Goal: Navigation & Orientation: Find specific page/section

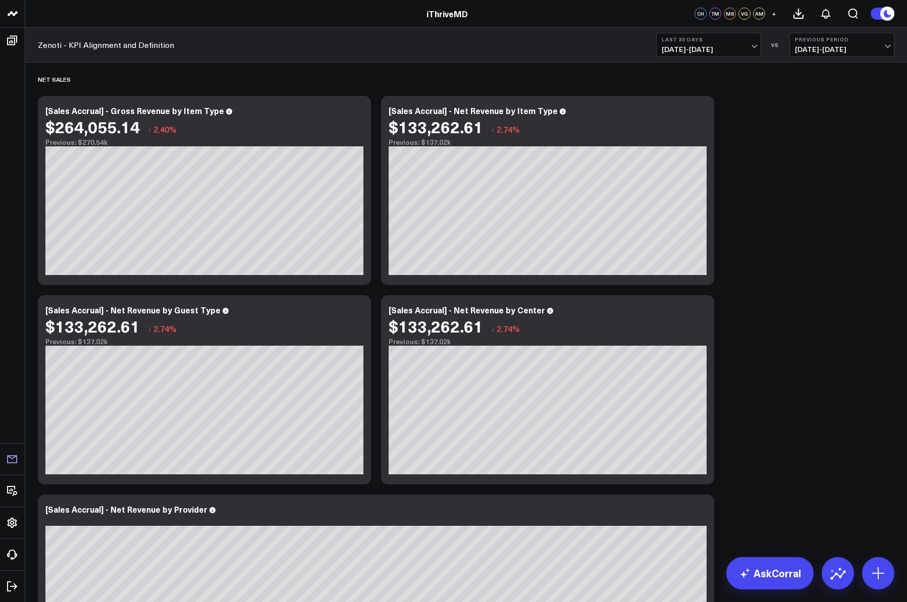
click at [8, 456] on icon at bounding box center [12, 459] width 10 height 8
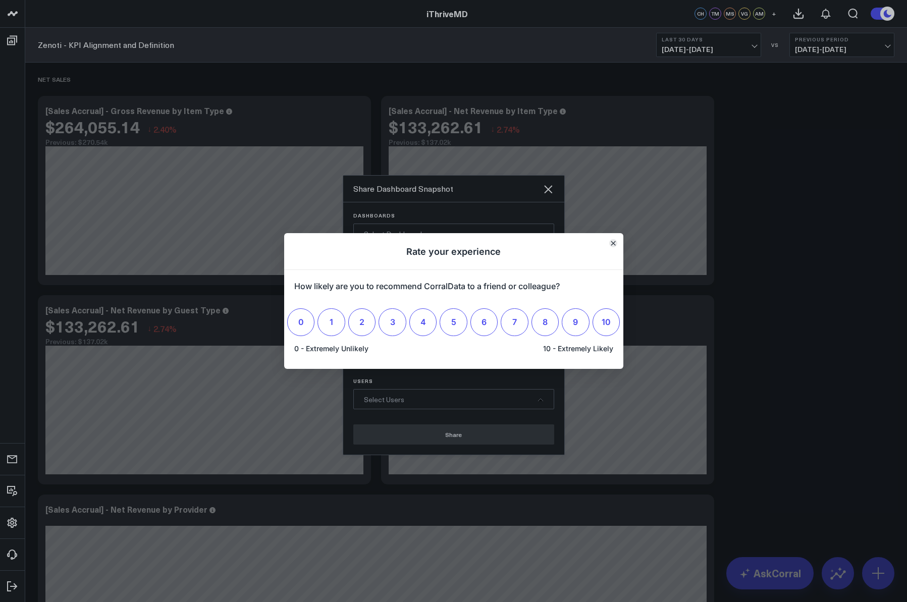
click at [612, 244] on icon "Close" at bounding box center [613, 243] width 4 height 4
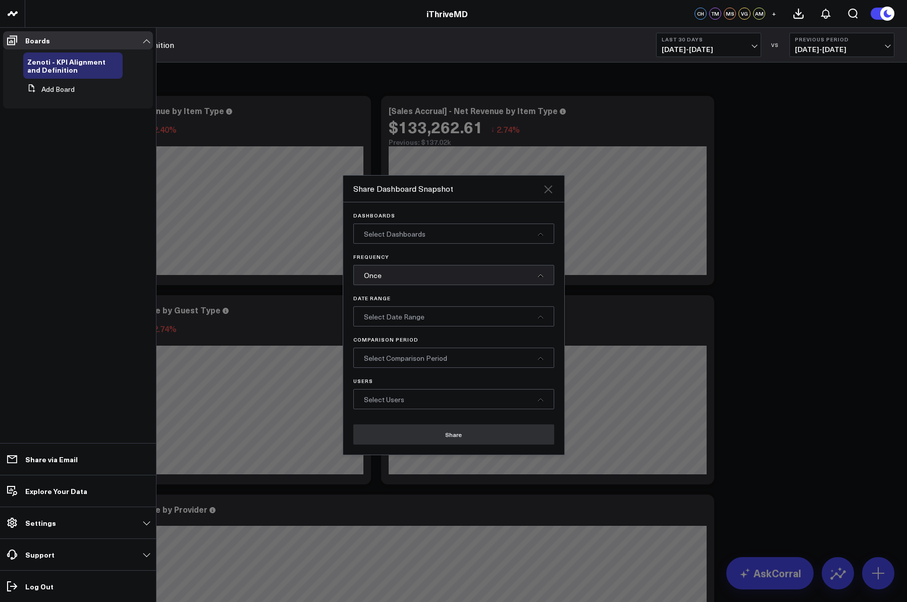
click at [544, 189] on icon at bounding box center [548, 189] width 12 height 12
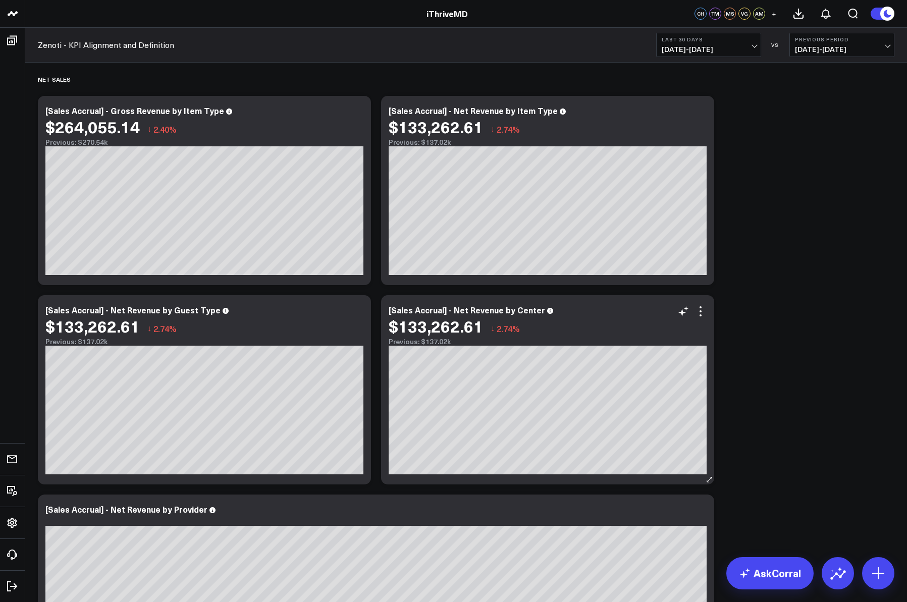
click at [643, 316] on div "[Sales Accrual] - Net Revenue by Center $133,262.61 ↓ 2.74% Previous: $137.02k" at bounding box center [548, 325] width 318 height 40
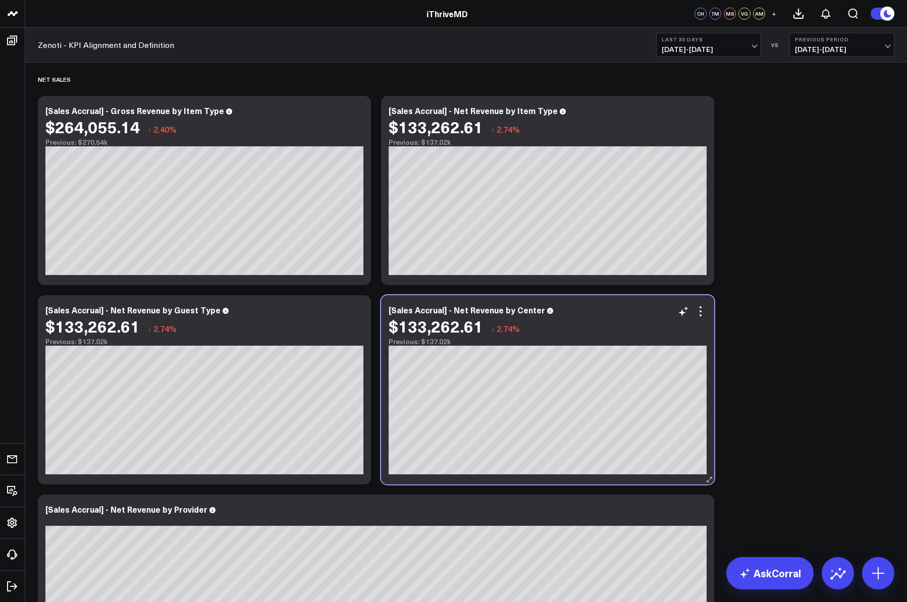
click at [643, 316] on div "[Sales Accrual] - Net Revenue by Center $133,262.61 ↓ 2.74% Previous: $137.02k" at bounding box center [548, 325] width 318 height 40
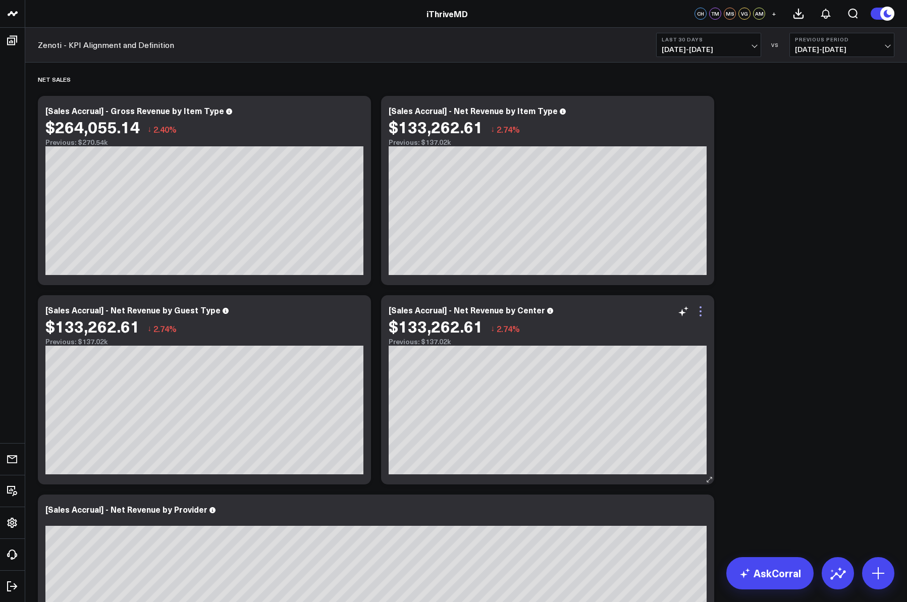
click at [697, 314] on icon at bounding box center [700, 311] width 12 height 12
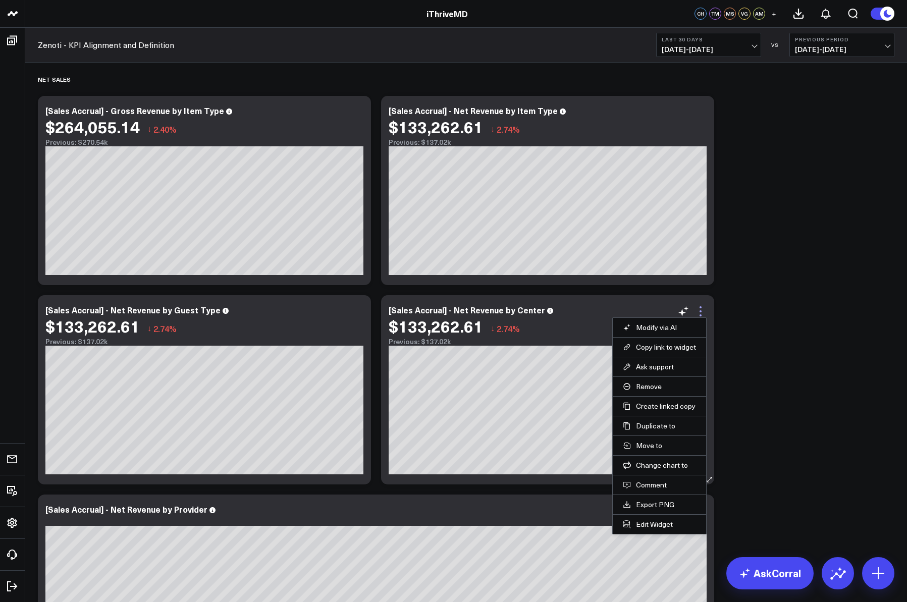
click at [697, 314] on icon at bounding box center [700, 311] width 12 height 12
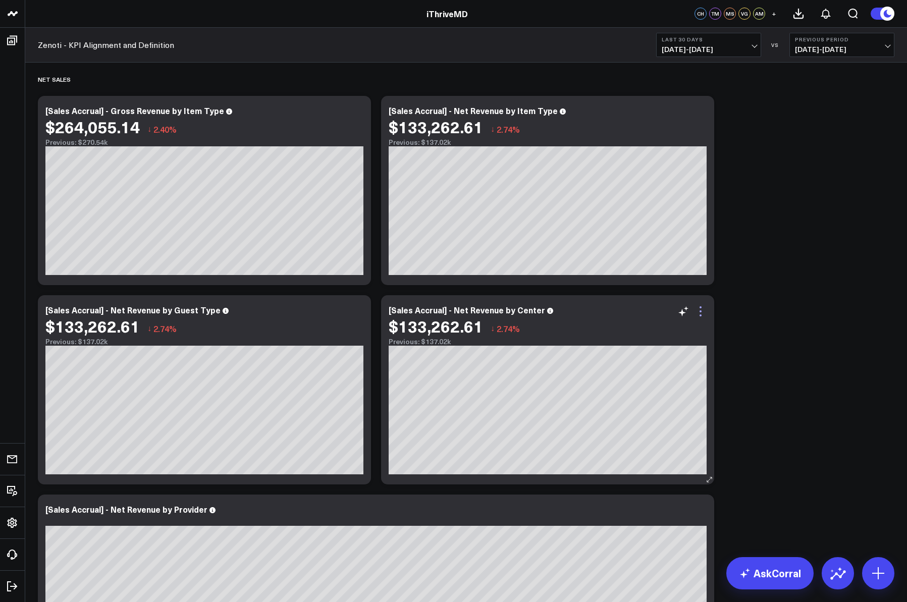
click at [702, 313] on icon at bounding box center [700, 311] width 12 height 12
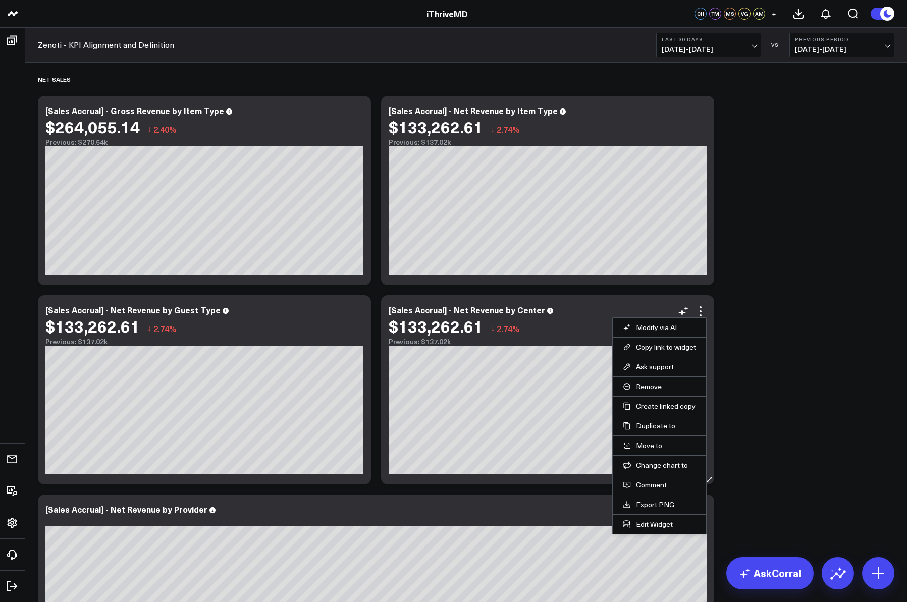
click at [590, 332] on div "$133,262.61 ↓ 2.74%" at bounding box center [548, 326] width 318 height 18
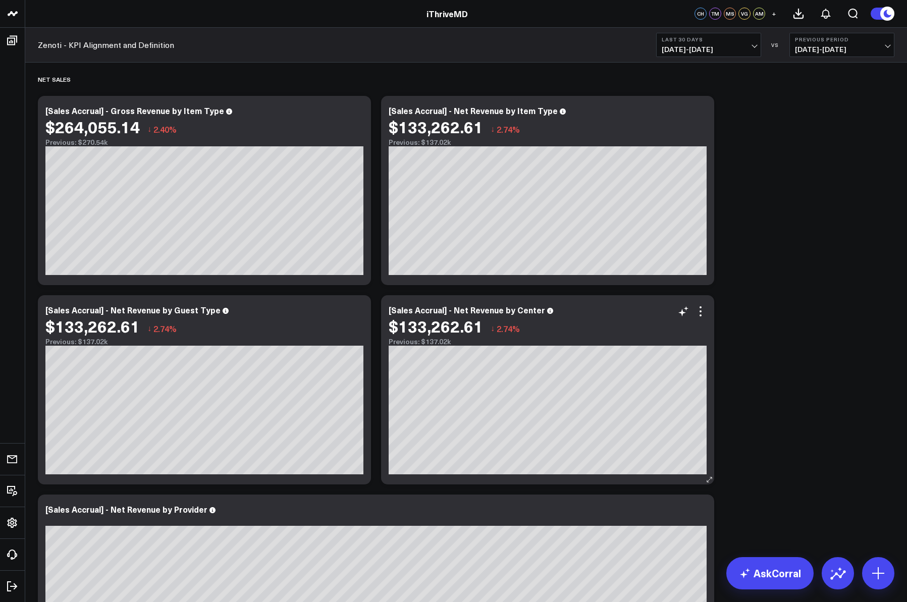
click at [591, 326] on div "$133,262.61 ↓ 2.74%" at bounding box center [548, 326] width 318 height 18
click at [708, 481] on icon at bounding box center [709, 480] width 8 height 8
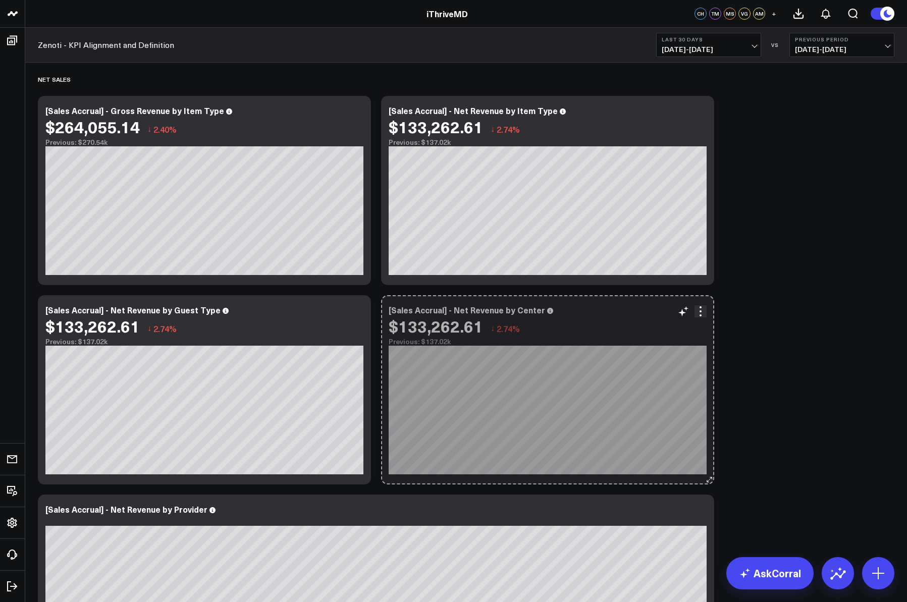
click at [708, 481] on icon at bounding box center [709, 480] width 8 height 8
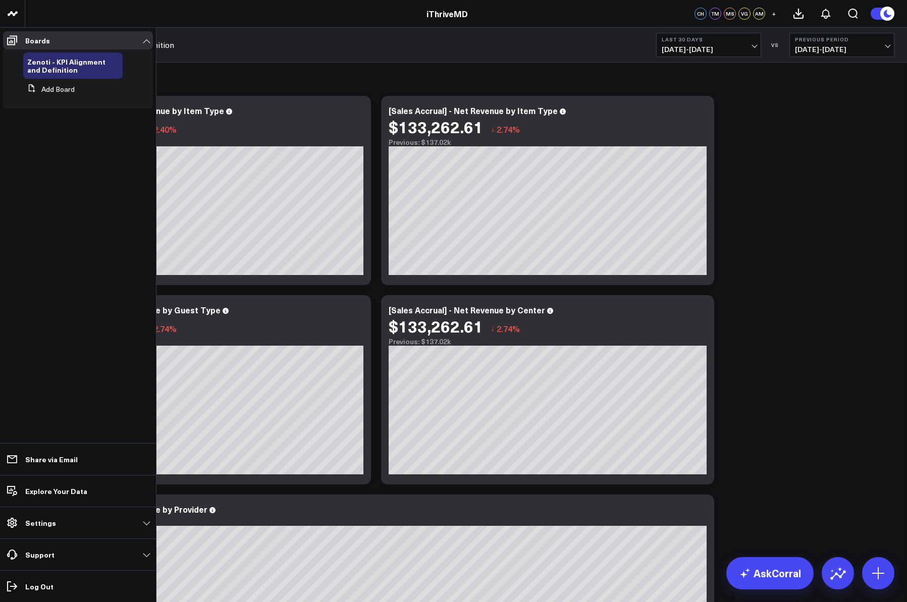
click at [62, 501] on li "Explore Your Data" at bounding box center [78, 491] width 156 height 32
click at [62, 499] on link "Explore Your Data" at bounding box center [78, 491] width 150 height 18
